Goal: Complete application form

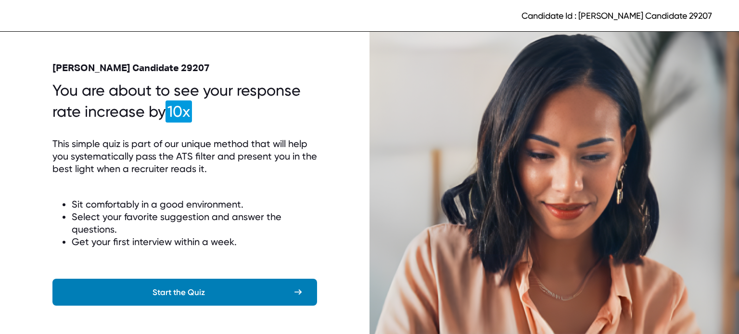
click at [191, 289] on div "Start the Quiz" at bounding box center [179, 293] width 222 height 12
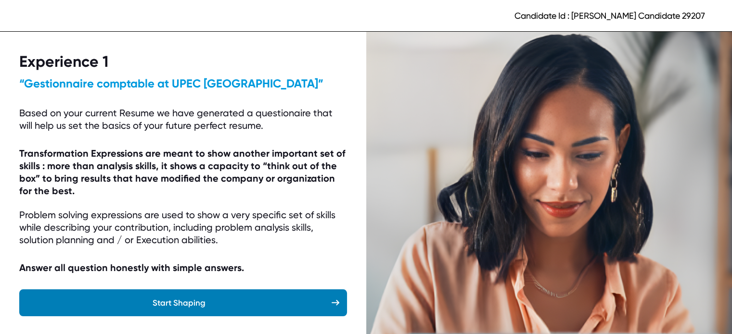
click at [207, 300] on div "Start Shaping" at bounding box center [179, 303] width 305 height 12
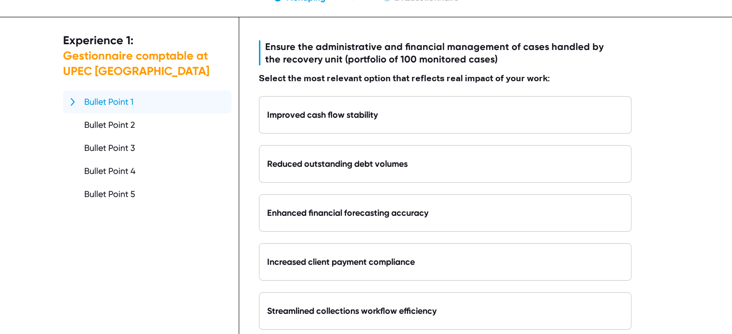
scroll to position [50, 0]
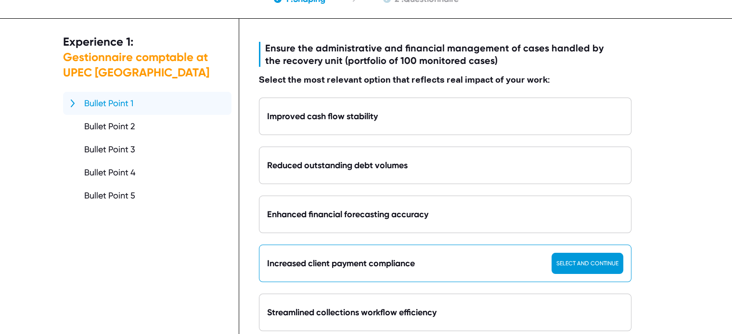
click at [591, 268] on div "Select and continue" at bounding box center [588, 263] width 72 height 21
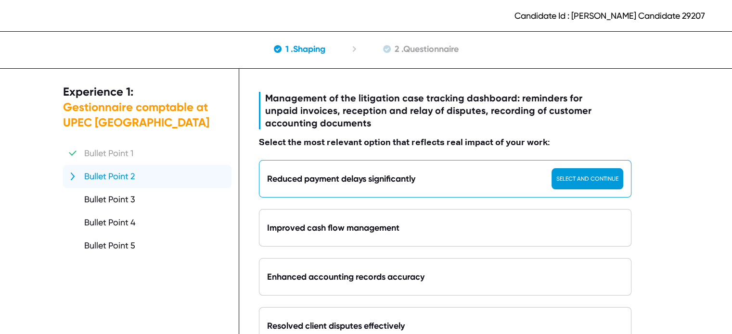
click at [578, 181] on div "Select and continue" at bounding box center [588, 178] width 72 height 21
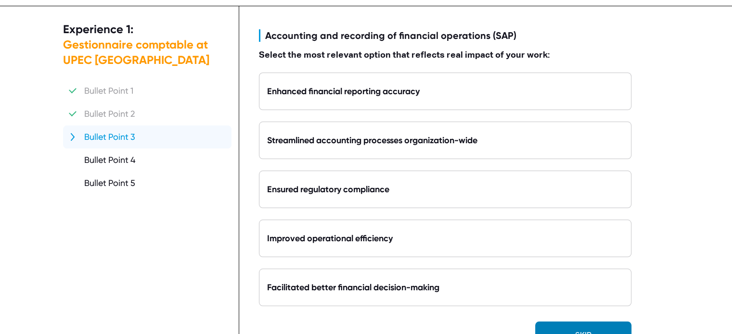
scroll to position [60, 0]
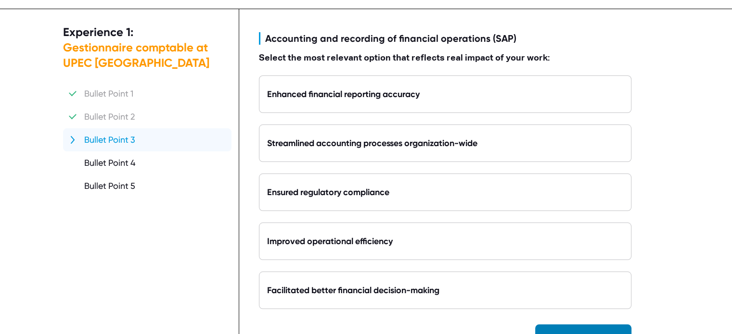
click at [115, 118] on div "Bullet Point 2" at bounding box center [109, 117] width 51 height 12
click at [102, 99] on div "Bullet Point 1" at bounding box center [108, 94] width 49 height 12
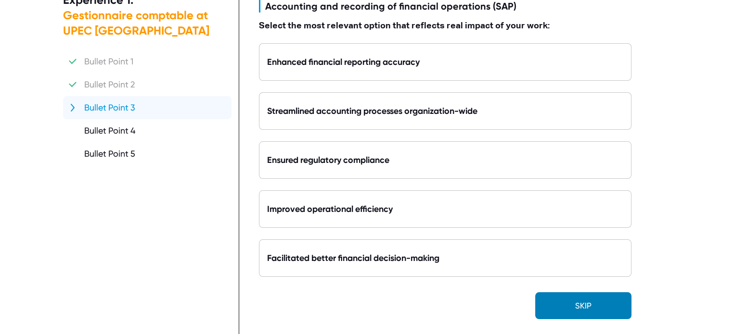
scroll to position [95, 0]
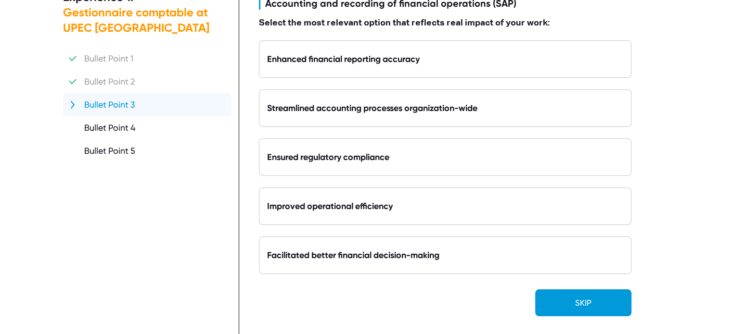
click at [604, 306] on div "Skip" at bounding box center [583, 303] width 96 height 27
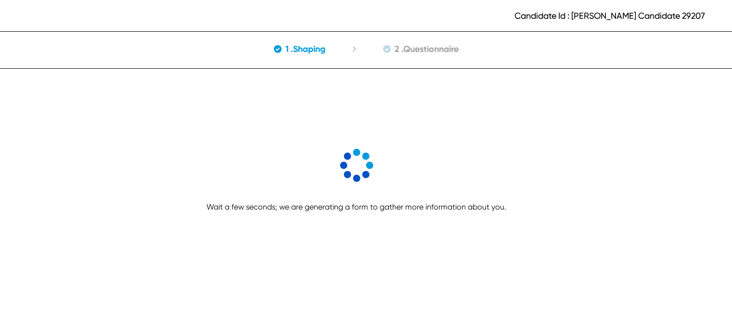
scroll to position [0, 0]
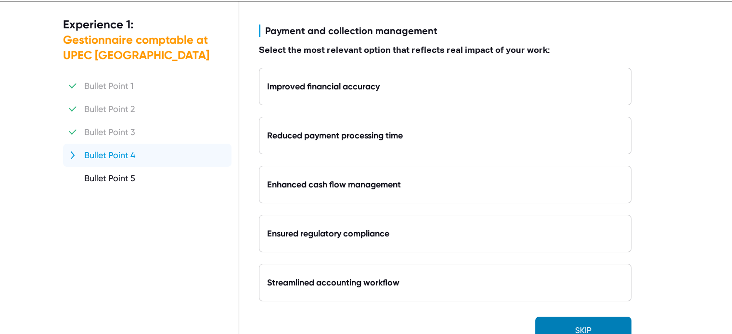
scroll to position [83, 0]
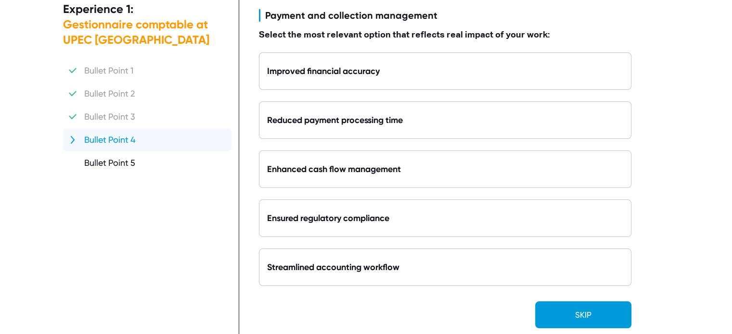
click at [613, 313] on div "Skip" at bounding box center [583, 315] width 96 height 27
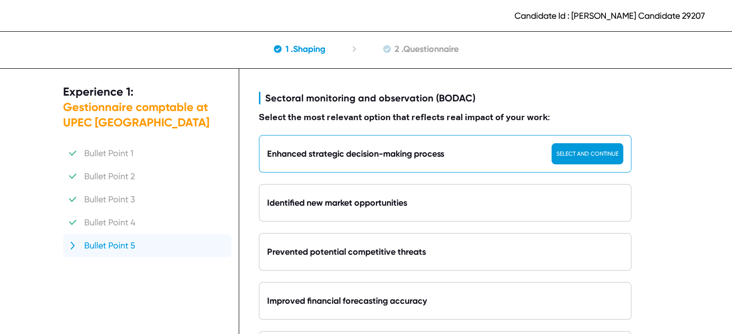
click at [569, 155] on div "Select and continue" at bounding box center [588, 153] width 72 height 21
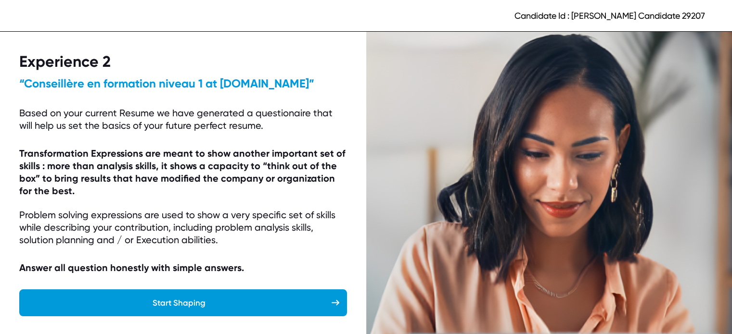
click at [248, 320] on div "Experience 2 “ Conseillère en formation niveau 1 at [DOMAIN_NAME] ” Based on yo…" at bounding box center [183, 184] width 366 height 304
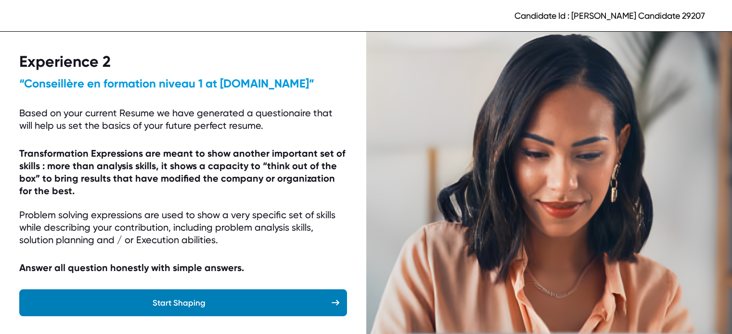
click at [236, 308] on div "Start Shaping" at bounding box center [179, 303] width 305 height 12
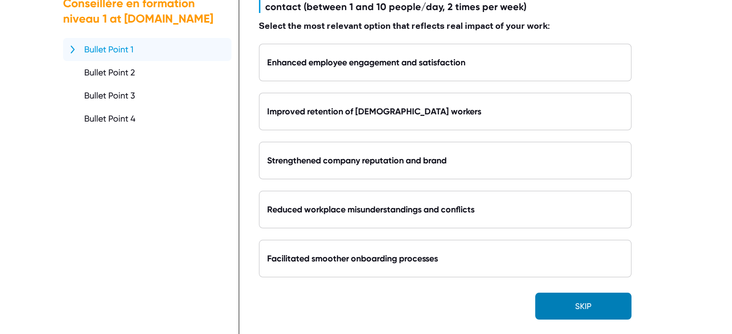
scroll to position [107, 0]
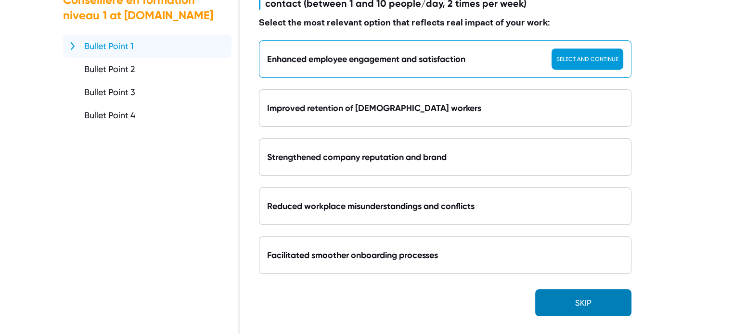
click at [591, 61] on div "Select and continue" at bounding box center [588, 59] width 72 height 21
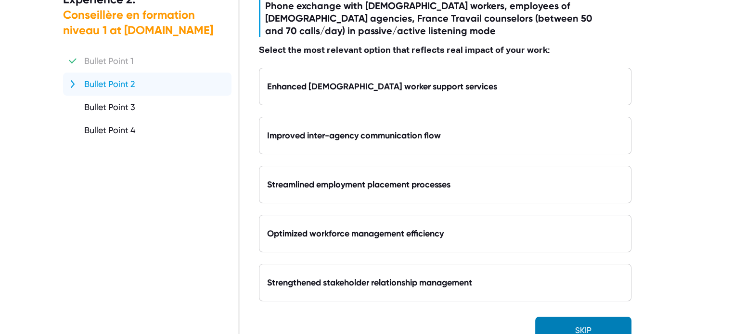
scroll to position [93, 0]
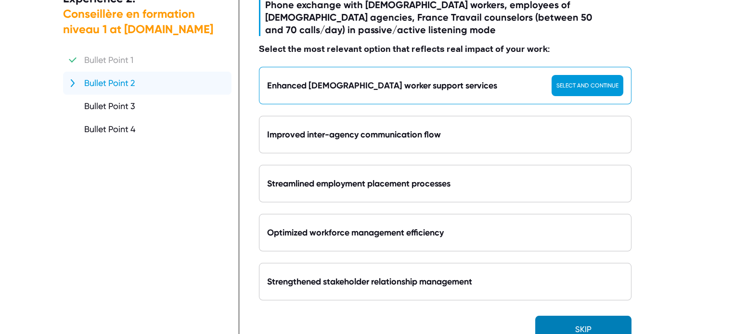
click at [602, 89] on div "Select and continue" at bounding box center [588, 85] width 72 height 21
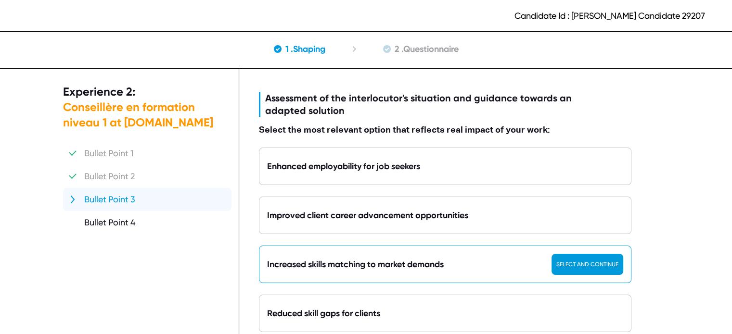
click at [570, 263] on div "Select and continue" at bounding box center [588, 264] width 72 height 21
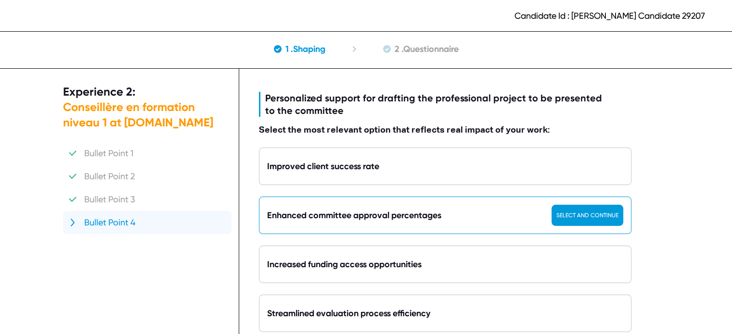
click at [560, 213] on div "Select and continue" at bounding box center [588, 215] width 72 height 21
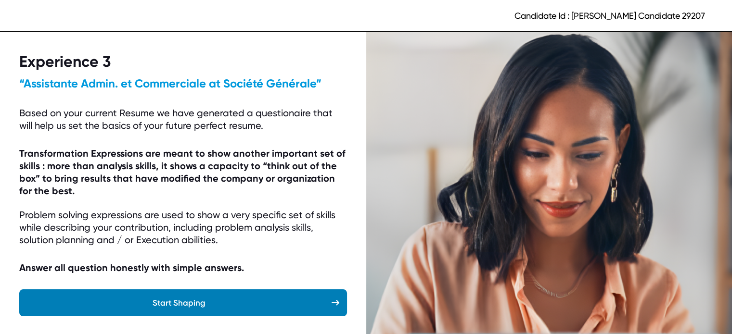
click at [263, 300] on div "Start Shaping" at bounding box center [179, 303] width 305 height 12
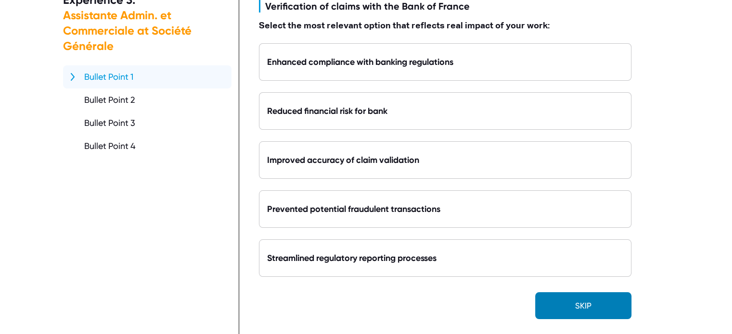
scroll to position [95, 0]
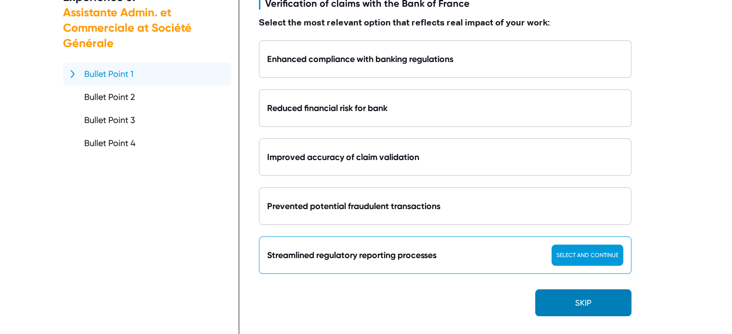
click at [579, 256] on div "Select and continue" at bounding box center [588, 255] width 72 height 21
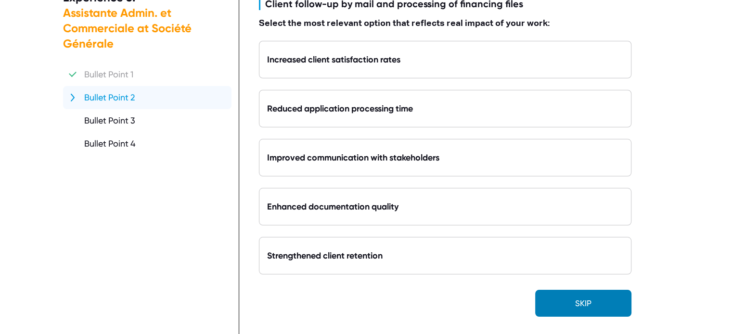
scroll to position [95, 0]
click at [589, 307] on div "Skip" at bounding box center [583, 303] width 96 height 27
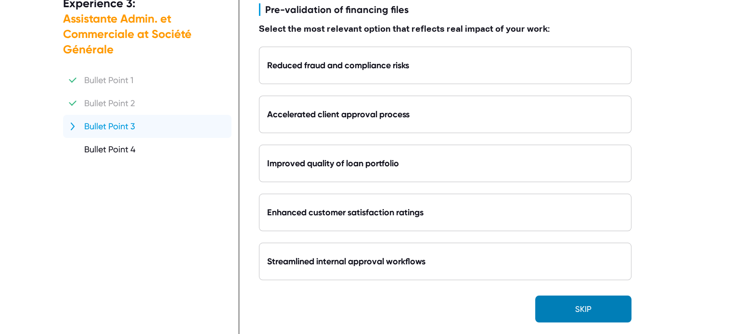
scroll to position [95, 0]
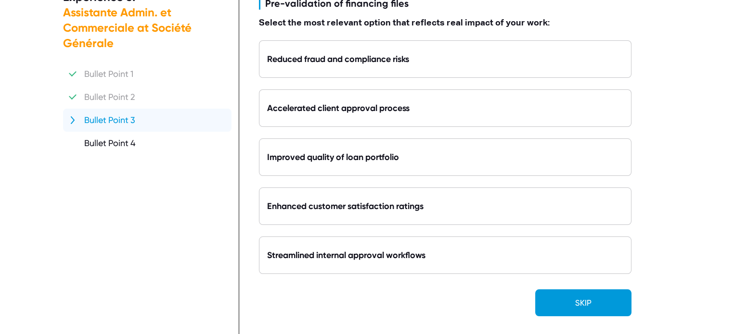
click at [603, 296] on div "Skip" at bounding box center [583, 303] width 96 height 27
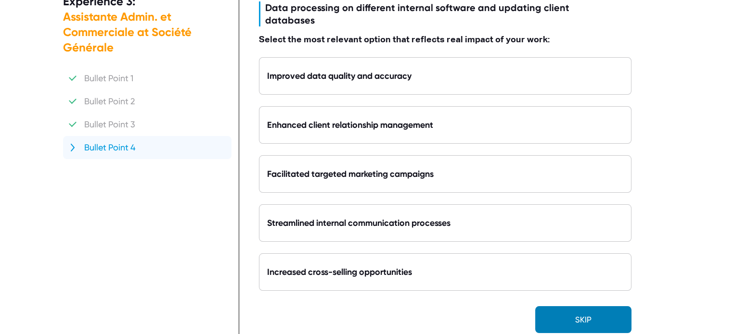
scroll to position [95, 0]
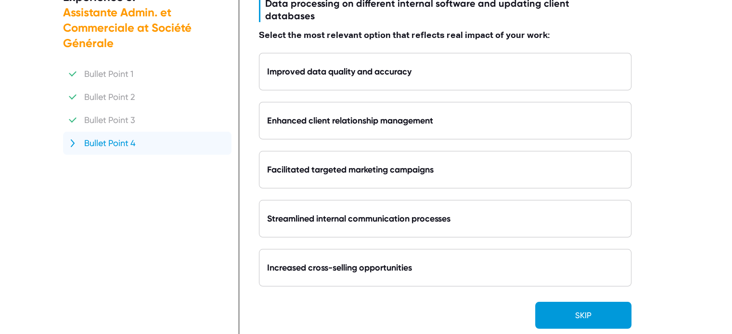
click at [567, 308] on div "Skip" at bounding box center [583, 315] width 96 height 27
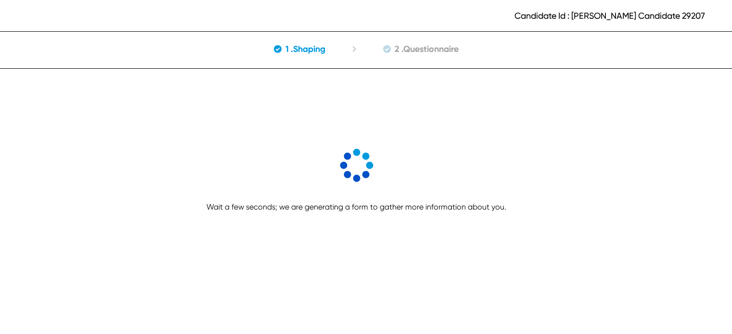
scroll to position [0, 0]
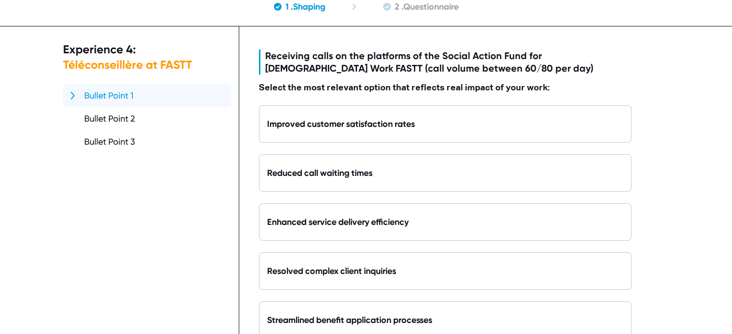
scroll to position [42, 0]
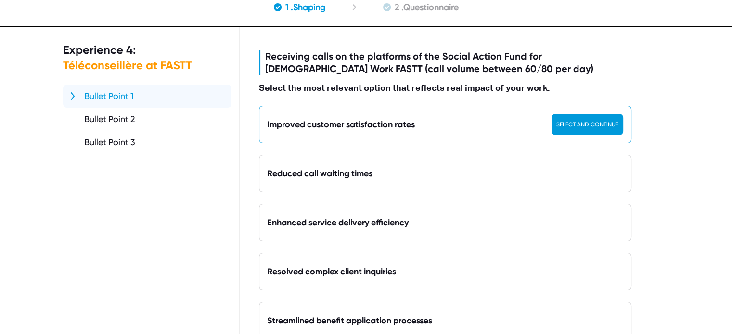
click at [583, 128] on div "Select and continue" at bounding box center [588, 124] width 72 height 21
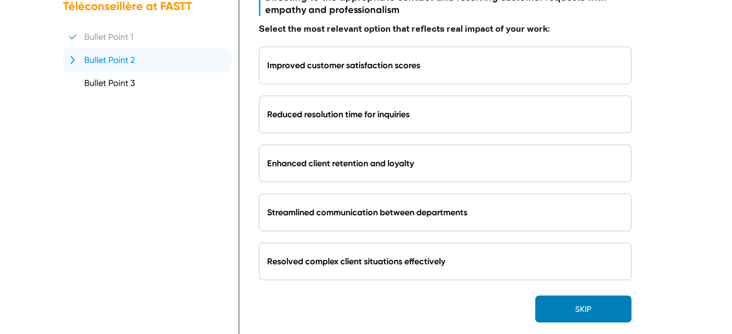
scroll to position [99, 0]
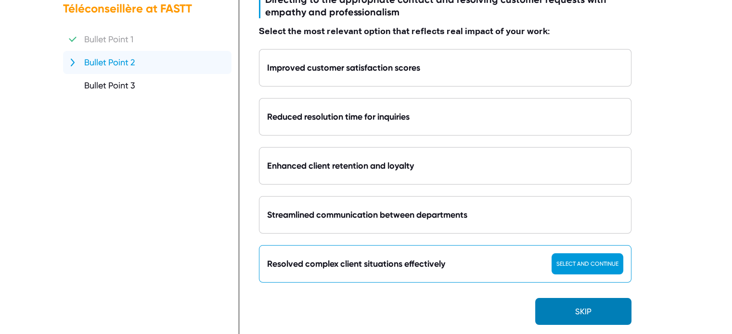
click at [602, 268] on div "Select and continue" at bounding box center [588, 264] width 72 height 21
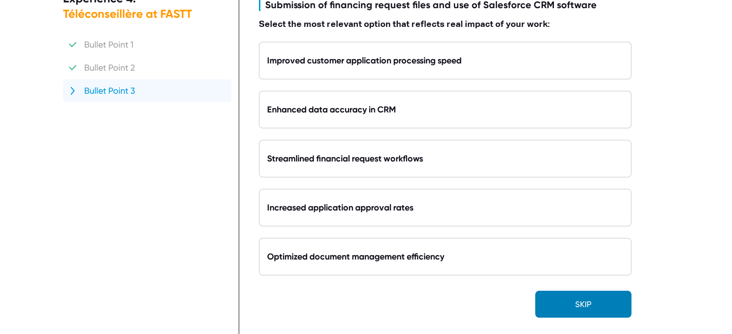
scroll to position [95, 0]
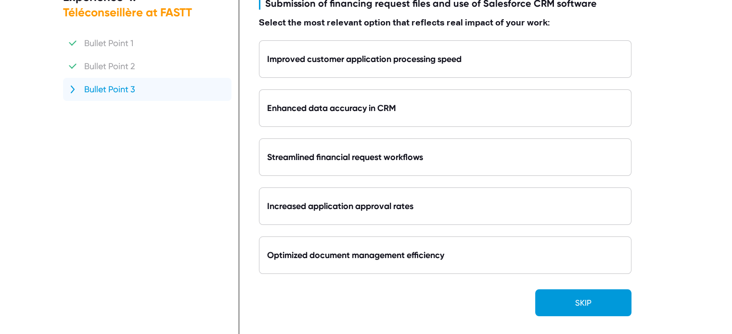
click at [604, 305] on div "Skip" at bounding box center [583, 303] width 96 height 27
click at [584, 305] on div "Skip" at bounding box center [583, 303] width 96 height 27
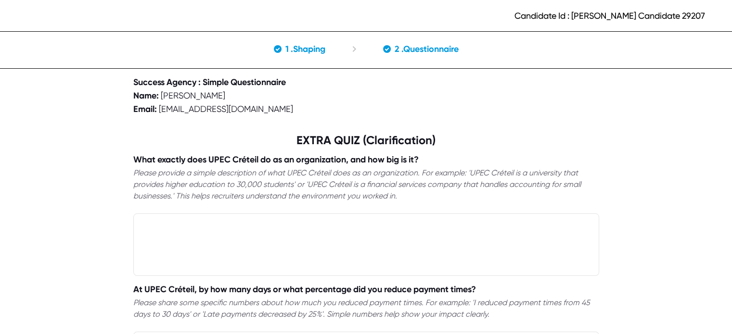
click at [458, 237] on textarea at bounding box center [366, 245] width 466 height 63
click at [207, 224] on textarea "UPEC est une universté." at bounding box center [366, 245] width 466 height 63
click at [231, 224] on textarea "UPEC est une université." at bounding box center [366, 245] width 466 height 63
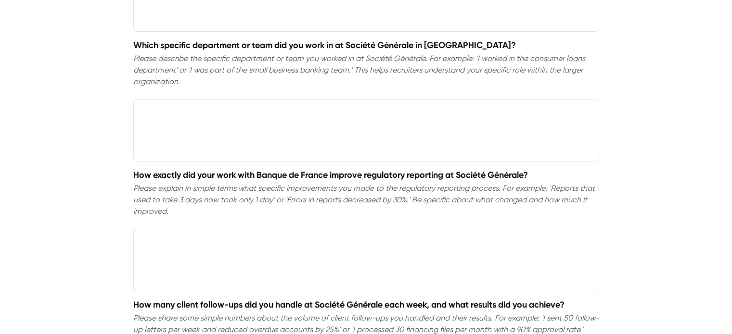
scroll to position [1155, 0]
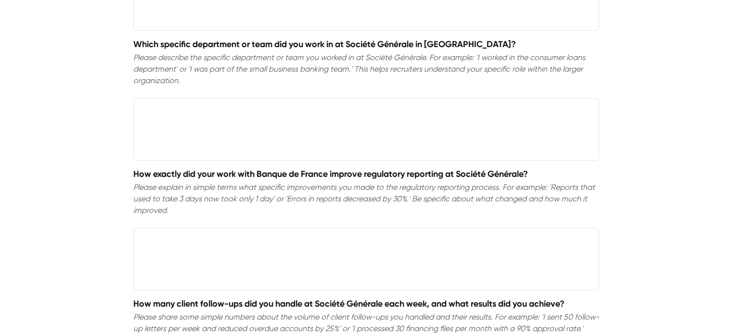
type textarea "UPEC est une université."
